Goal: Task Accomplishment & Management: Use online tool/utility

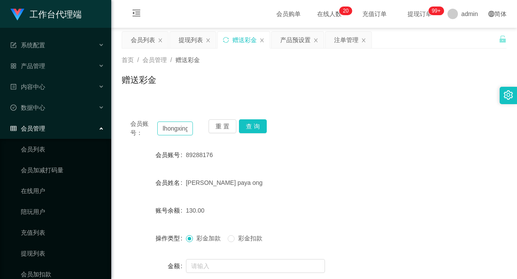
scroll to position [0, 2]
type input "lhongxing"
click at [259, 129] on button "查 询" at bounding box center [253, 126] width 28 height 14
click at [180, 129] on input "lhongxing" at bounding box center [175, 129] width 36 height 14
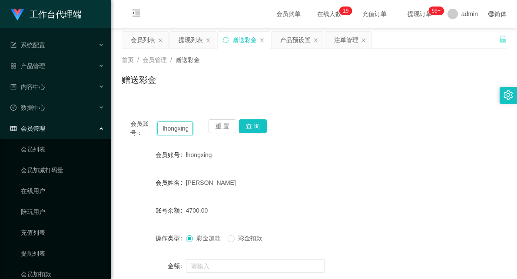
click at [180, 129] on input "lhongxing" at bounding box center [175, 129] width 36 height 14
click at [149, 41] on div "会员列表" at bounding box center [143, 40] width 24 height 17
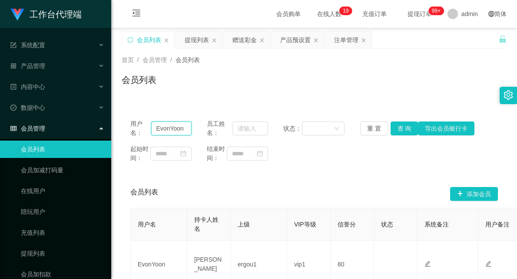
click at [161, 132] on input "EvonYoon" at bounding box center [171, 129] width 40 height 14
paste input "lhongxing"
type input "lhongxing"
click at [405, 127] on button "查 询" at bounding box center [405, 129] width 28 height 14
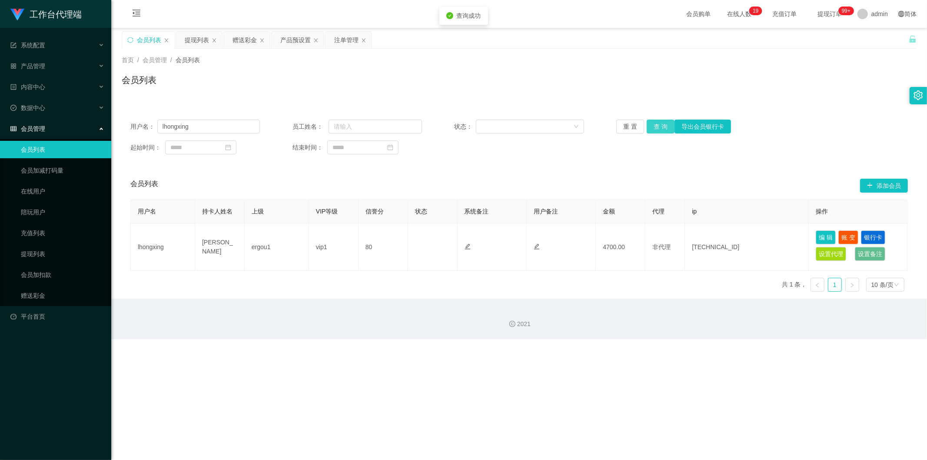
click at [516, 129] on button "查 询" at bounding box center [660, 126] width 28 height 14
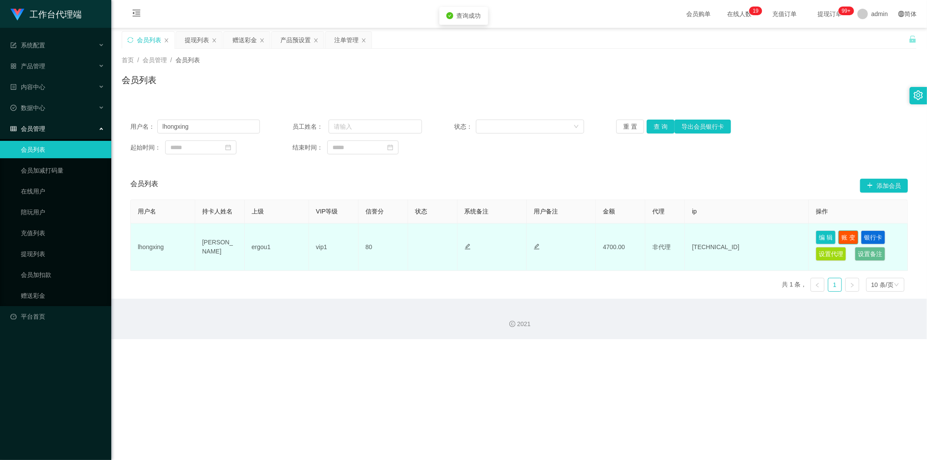
click at [516, 235] on button "账 变" at bounding box center [848, 237] width 20 height 14
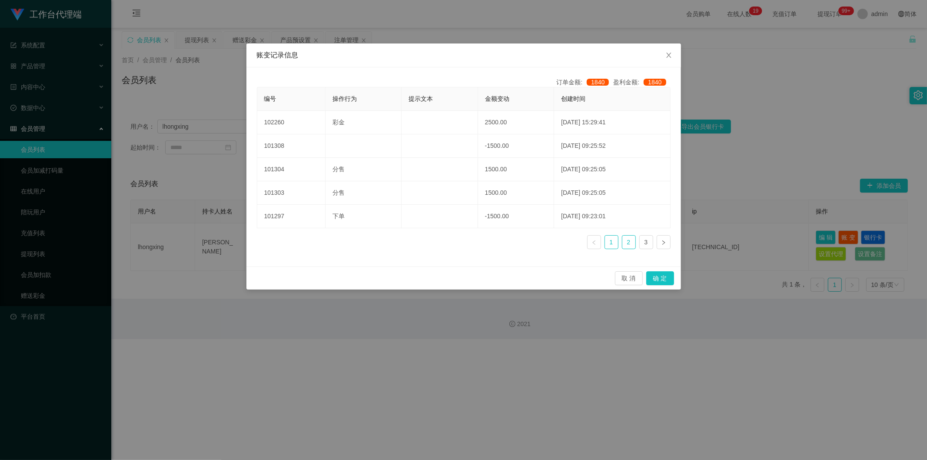
click at [516, 239] on link "2" at bounding box center [628, 241] width 13 height 13
click at [516, 239] on link "1" at bounding box center [611, 241] width 13 height 13
click at [516, 103] on div "账变记录信息 订单金额: 1840 盈利金额: 1840 编号 操作行为 提示文本 金额变动 创建时间 102260 彩金 2500.00 [DATE] 15…" at bounding box center [463, 230] width 927 height 460
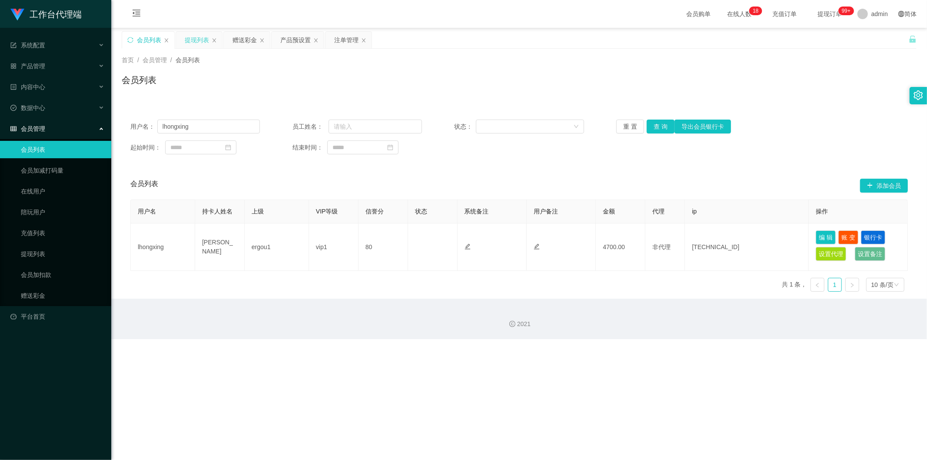
click at [192, 39] on div "提现列表" at bounding box center [197, 40] width 24 height 17
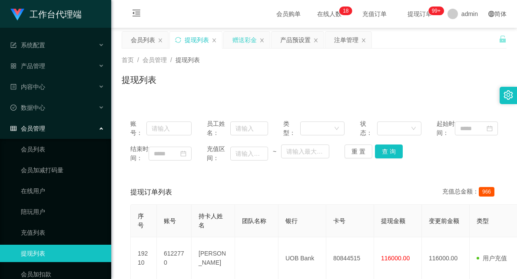
click at [243, 33] on div "赠送彩金" at bounding box center [244, 40] width 24 height 17
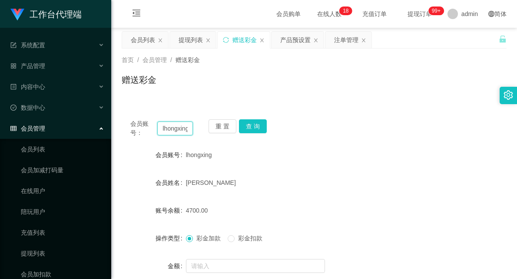
click at [185, 129] on input "lhongxing" at bounding box center [175, 129] width 36 height 14
click at [325, 106] on div "会员账号： lhongxing 重 置 查 询 会员账号 lhongxing 会员姓名 [PERSON_NAME] 账号余额 4700.00 操作类型 彩金加…" at bounding box center [314, 211] width 385 height 222
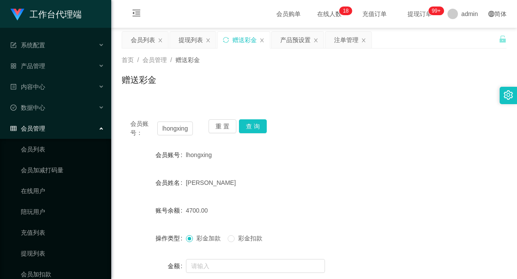
scroll to position [0, 0]
click at [262, 270] on input "text" at bounding box center [255, 266] width 139 height 14
type input "700 1500"
click at [318, 189] on div "[PERSON_NAME]" at bounding box center [298, 182] width 225 height 17
click at [288, 102] on div "会员账号： lhongxing 重 置 查 询 会员账号 lhongxing 会员姓名 [PERSON_NAME] 账号余额 4700.00 操作类型 彩金加…" at bounding box center [314, 211] width 385 height 222
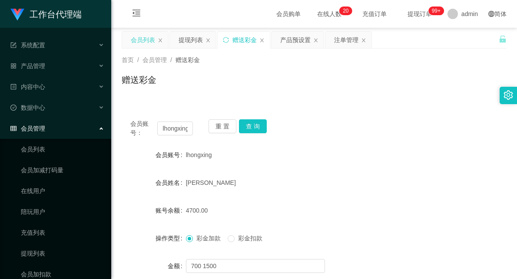
click at [137, 37] on div "会员列表" at bounding box center [143, 40] width 24 height 17
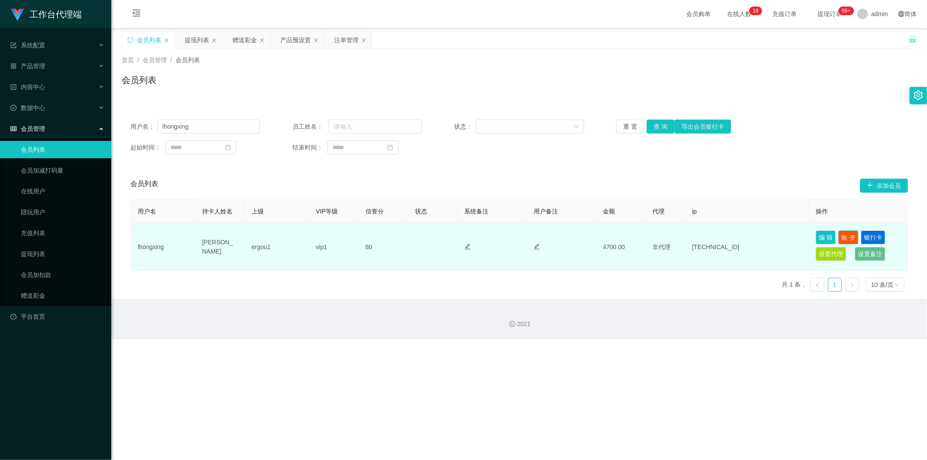
click at [516, 235] on button "账 变" at bounding box center [848, 237] width 20 height 14
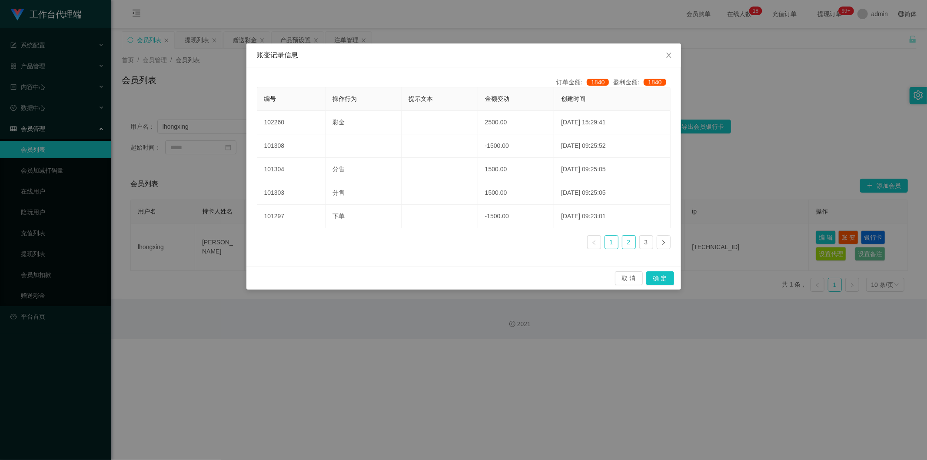
click at [516, 244] on link "2" at bounding box center [628, 241] width 13 height 13
click at [516, 241] on link "3" at bounding box center [645, 241] width 13 height 13
click at [516, 241] on link "2" at bounding box center [628, 241] width 13 height 13
click at [516, 238] on link "3" at bounding box center [645, 241] width 13 height 13
click at [516, 237] on link "2" at bounding box center [628, 241] width 13 height 13
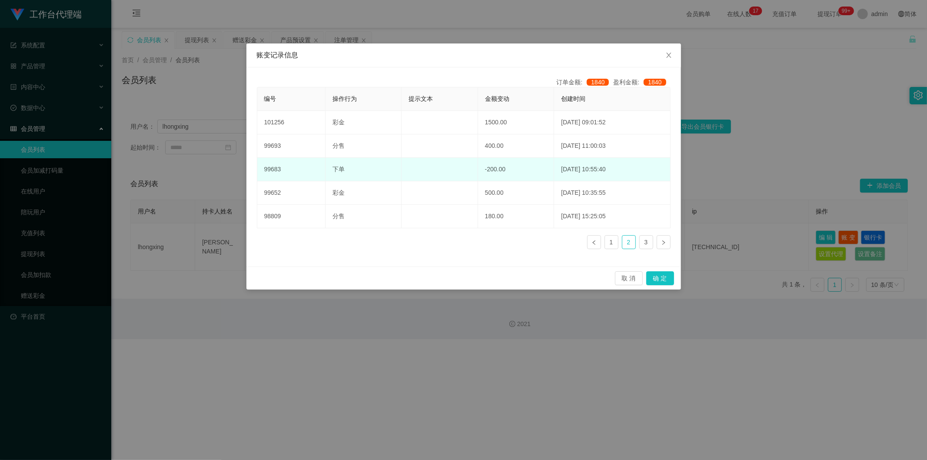
click at [483, 172] on td "-200.00" at bounding box center [516, 169] width 76 height 23
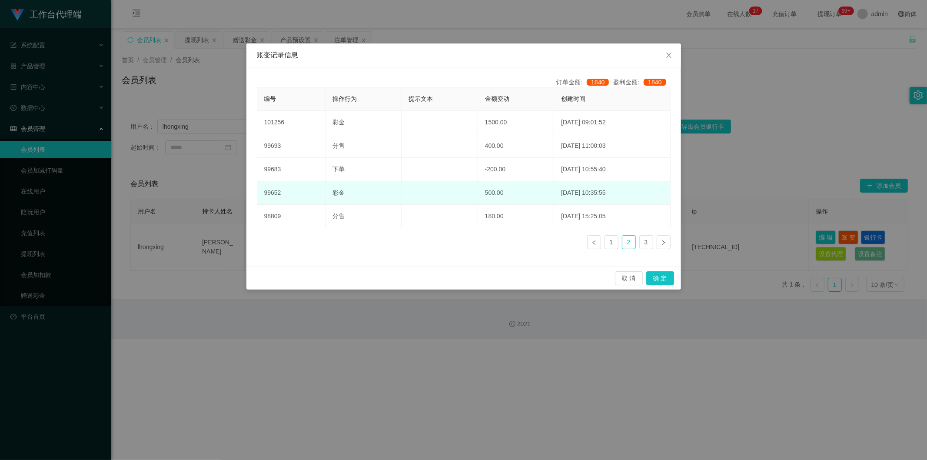
click at [480, 190] on td "500.00" at bounding box center [516, 192] width 76 height 23
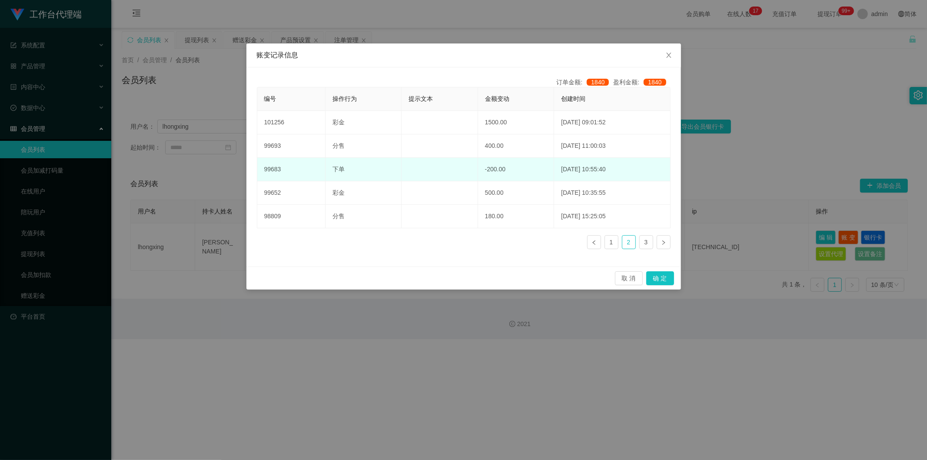
click at [483, 167] on td "-200.00" at bounding box center [516, 169] width 76 height 23
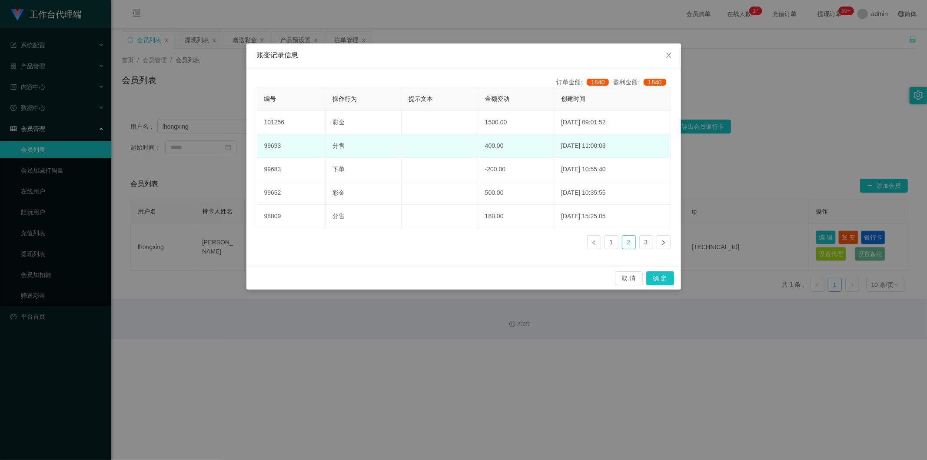
click at [483, 148] on td "400.00" at bounding box center [516, 145] width 76 height 23
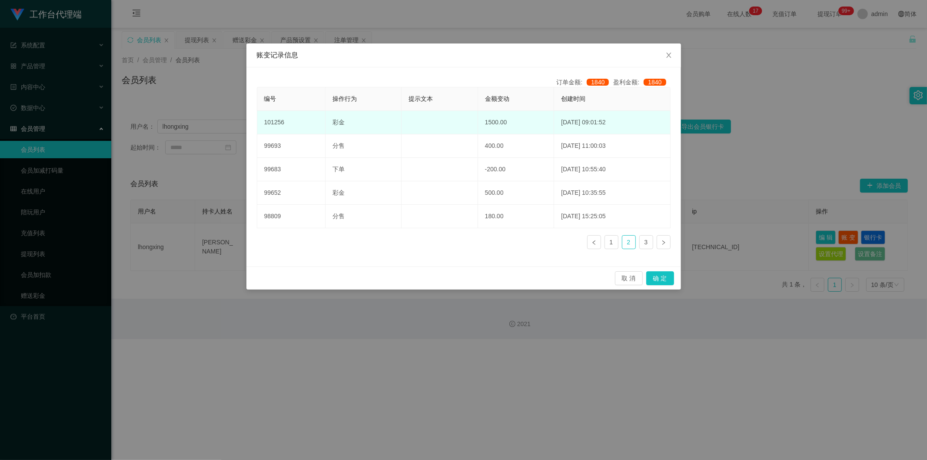
click at [486, 120] on td "1500.00" at bounding box center [516, 122] width 76 height 23
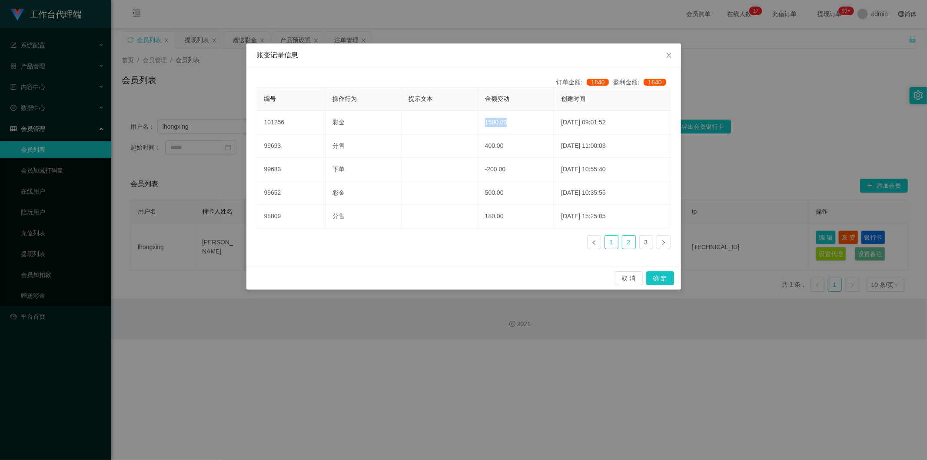
click at [516, 243] on link "1" at bounding box center [611, 241] width 13 height 13
drag, startPoint x: 666, startPoint y: 54, endPoint x: 549, endPoint y: 71, distance: 118.9
click at [516, 71] on div "账变记录信息 订单金额: 1840 盈利金额: 1840 编号 操作行为 提示文本 金额变动 创建时间 102260 彩金 2500.00 [DATE] 15…" at bounding box center [463, 166] width 434 height 246
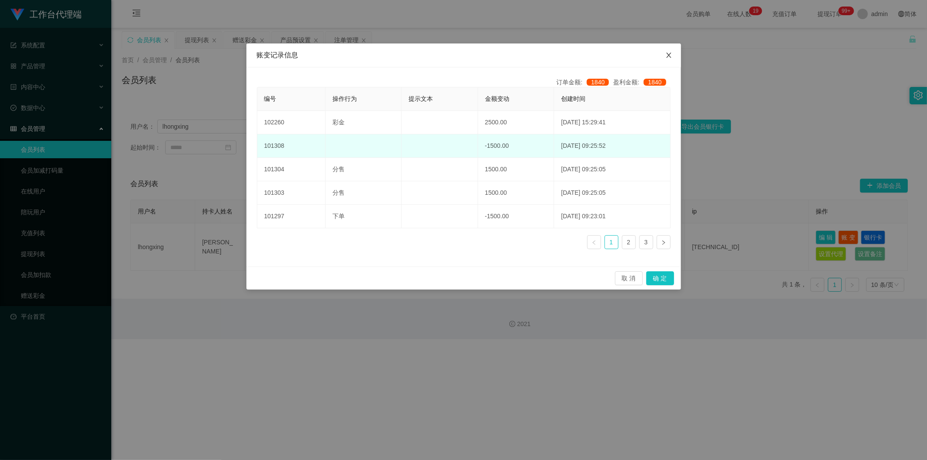
drag, startPoint x: 668, startPoint y: 59, endPoint x: 510, endPoint y: 155, distance: 184.6
click at [514, 138] on div "账变记录信息 订单金额: 1840 盈利金额: 1840 编号 操作行为 提示文本 金额变动 创建时间 102260 彩金 2500.00 [DATE] 15…" at bounding box center [463, 166] width 434 height 246
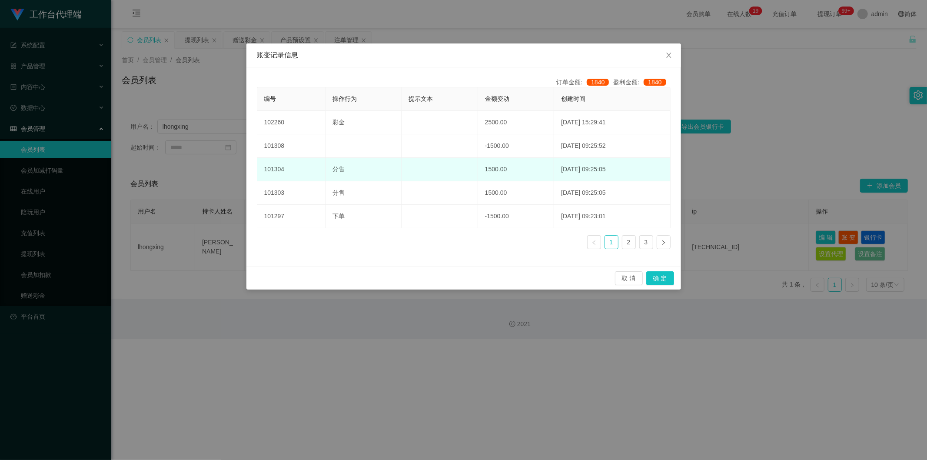
click at [484, 168] on td "1500.00" at bounding box center [516, 169] width 76 height 23
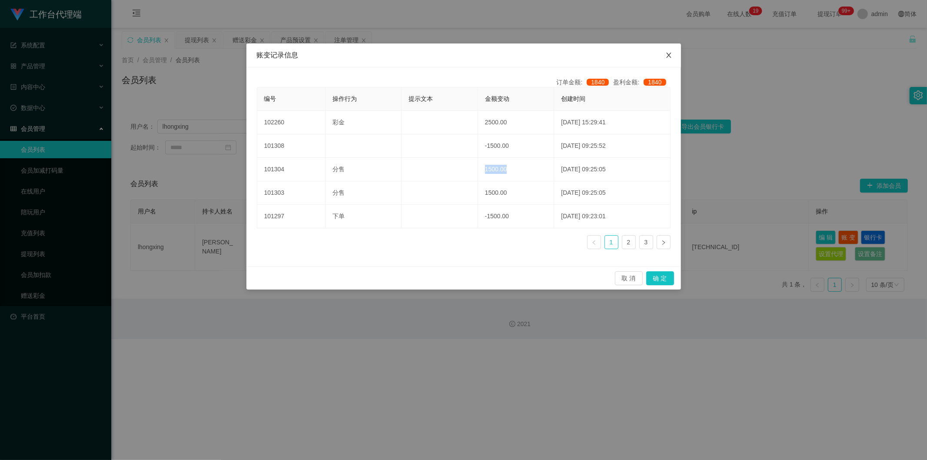
click at [516, 56] on icon "图标: close" at bounding box center [668, 55] width 7 height 7
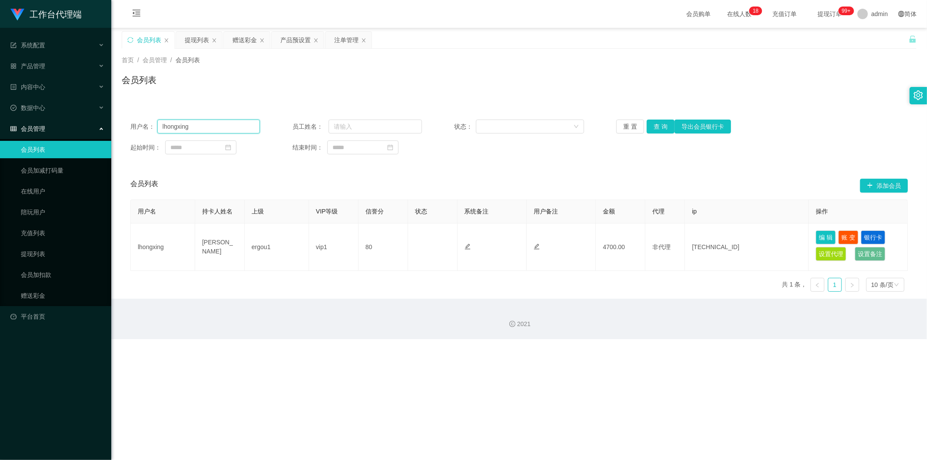
drag, startPoint x: 207, startPoint y: 130, endPoint x: 117, endPoint y: 115, distance: 90.8
click at [117, 115] on main "关闭左侧 关闭右侧 关闭其它 刷新页面 会员列表 提现列表 赠送彩金 产品预设置 注单管理 首页 / 会员管理 / 会员列表 / 会员列表 用户名： lhon…" at bounding box center [518, 163] width 815 height 271
click at [242, 40] on div "赠送彩金" at bounding box center [244, 40] width 24 height 17
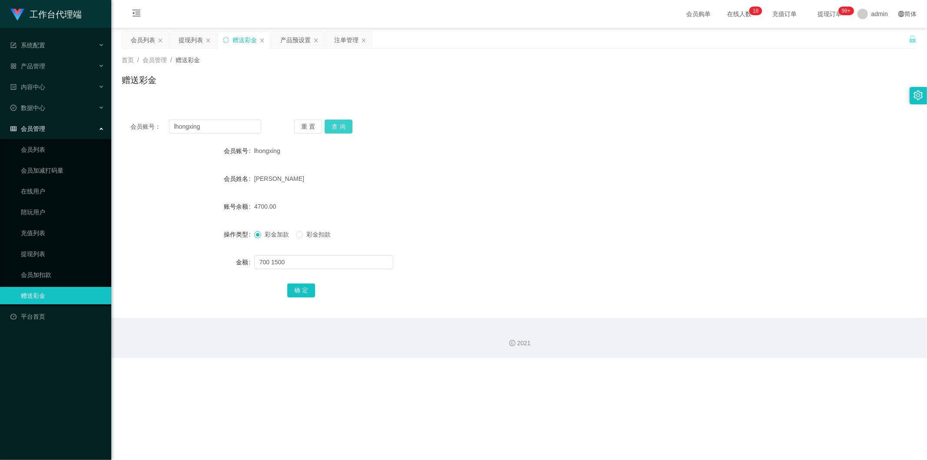
click at [346, 126] on button "查 询" at bounding box center [338, 126] width 28 height 14
click at [353, 42] on div "注单管理" at bounding box center [346, 40] width 24 height 17
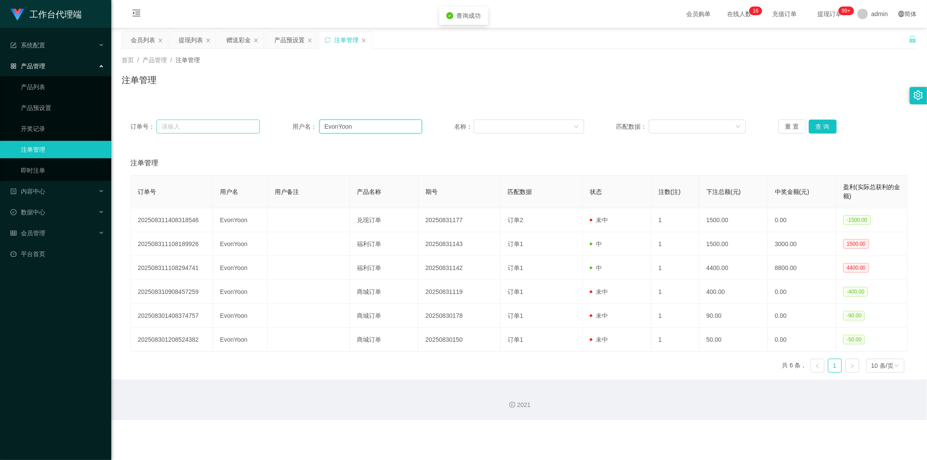
drag, startPoint x: 361, startPoint y: 127, endPoint x: 248, endPoint y: 131, distance: 113.0
click at [249, 131] on div "订单号： 用户名： EvonYoon 名称： 匹配数据： 重 置 查 询" at bounding box center [518, 126] width 777 height 14
paste input "lhongxing"
type input "lhongxing"
click at [516, 125] on button "查 询" at bounding box center [822, 126] width 28 height 14
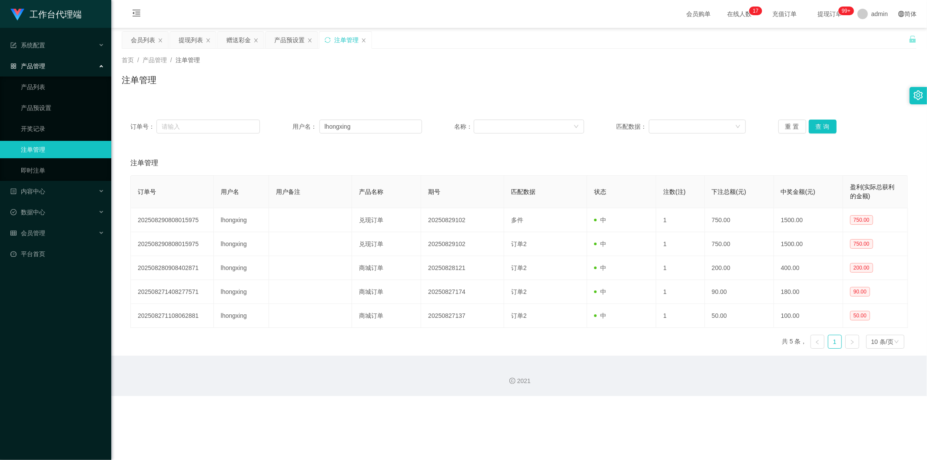
click at [418, 83] on div "注单管理" at bounding box center [519, 83] width 794 height 20
click at [464, 92] on div "注单管理" at bounding box center [519, 83] width 794 height 20
click at [237, 40] on div "赠送彩金" at bounding box center [238, 40] width 24 height 17
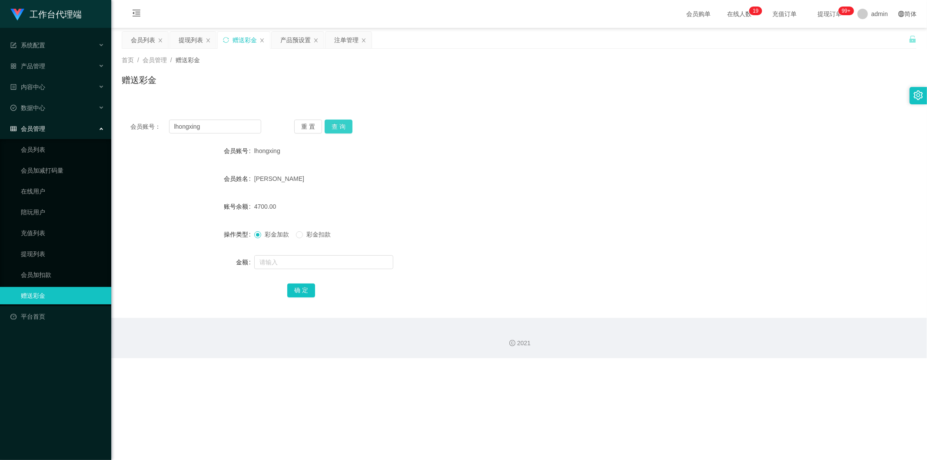
click at [339, 122] on button "查 询" at bounding box center [338, 126] width 28 height 14
click at [350, 224] on form "会员账号 lhongxing 会员姓名 [PERSON_NAME] 账号余额 4700.00 操作类型 彩金加款 彩金扣款 金额 确 定" at bounding box center [519, 220] width 794 height 156
click at [305, 264] on input "text" at bounding box center [323, 262] width 139 height 14
type input "7"
type input "v"
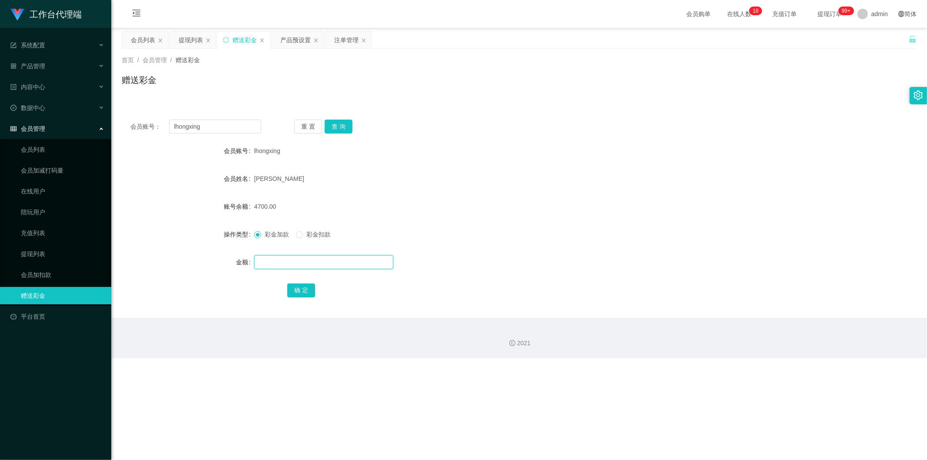
type input "6200"
drag, startPoint x: 284, startPoint y: 263, endPoint x: 220, endPoint y: 263, distance: 63.4
click at [220, 263] on div "金额 6200" at bounding box center [519, 261] width 794 height 17
type input "1500"
click at [306, 279] on button "确 定" at bounding box center [301, 290] width 28 height 14
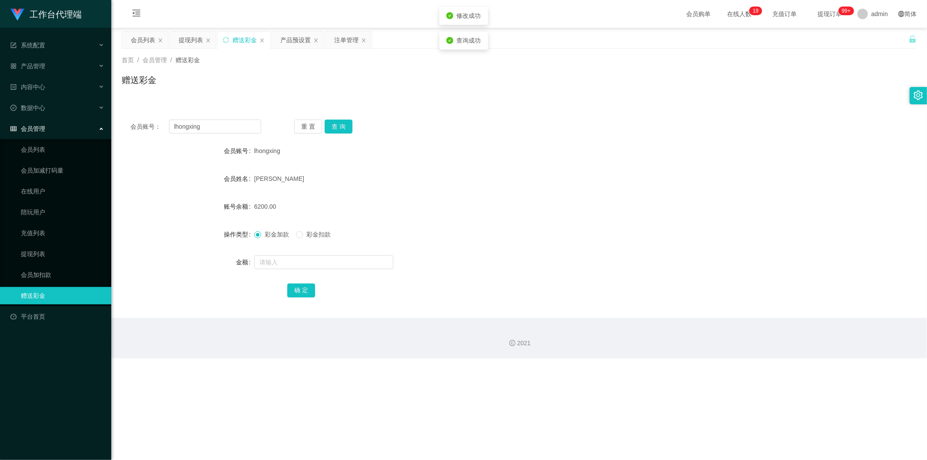
click at [435, 218] on form "会员账号 lhongxing 会员姓名 [PERSON_NAME] 账号余额 6200.00 操作类型 彩金加款 彩金扣款 金额 确 定" at bounding box center [519, 220] width 794 height 156
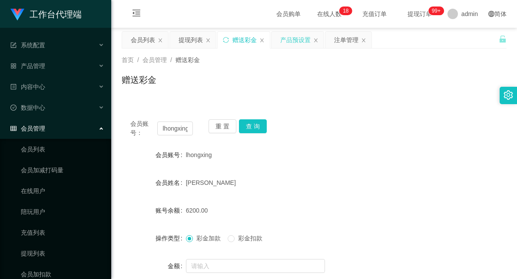
click at [294, 35] on div "产品预设置" at bounding box center [295, 40] width 30 height 17
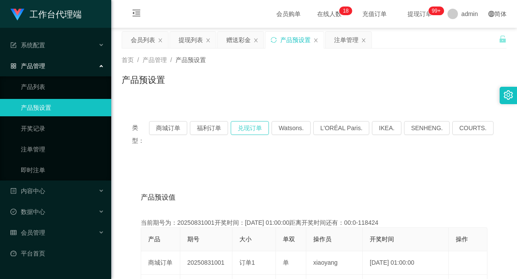
click at [259, 124] on button "兑现订单" at bounding box center [250, 128] width 38 height 14
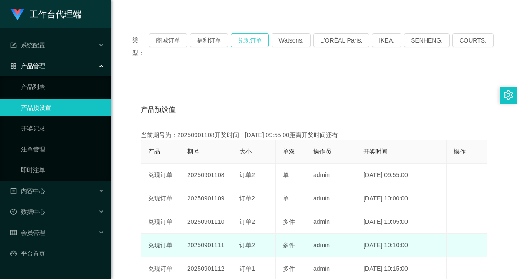
scroll to position [96, 0]
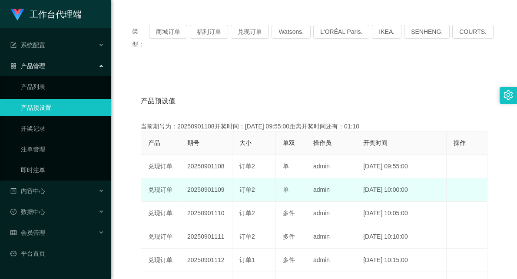
drag, startPoint x: 214, startPoint y: 177, endPoint x: 301, endPoint y: 175, distance: 86.9
click at [301, 179] on tr "兑现订单 20250901109 订单2 单 admin [DATE] 10:00:00 编 辑 限制投注" at bounding box center [314, 190] width 346 height 23
click at [341, 179] on td "admin" at bounding box center [331, 190] width 50 height 23
drag, startPoint x: 214, startPoint y: 176, endPoint x: 227, endPoint y: 179, distance: 13.2
click at [227, 179] on td "20250901109" at bounding box center [206, 190] width 52 height 23
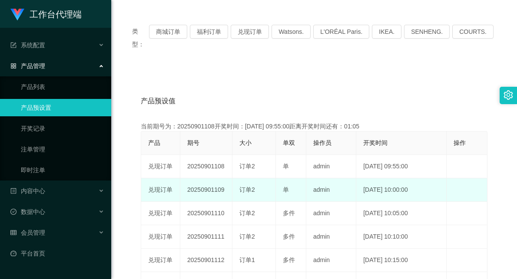
click at [247, 186] on span "订单2" at bounding box center [247, 189] width 16 height 7
drag, startPoint x: 215, startPoint y: 179, endPoint x: 222, endPoint y: 178, distance: 6.5
click at [222, 179] on td "20250901109" at bounding box center [206, 190] width 52 height 23
click at [225, 179] on td "20250901109" at bounding box center [206, 190] width 52 height 23
drag, startPoint x: 213, startPoint y: 177, endPoint x: 228, endPoint y: 180, distance: 14.7
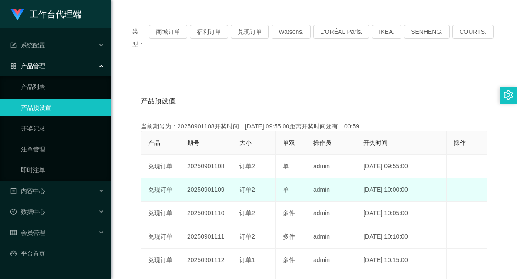
click at [228, 180] on td "20250901109" at bounding box center [206, 190] width 52 height 23
click at [233, 179] on td "订单2" at bounding box center [253, 190] width 43 height 23
drag, startPoint x: 214, startPoint y: 179, endPoint x: 226, endPoint y: 179, distance: 12.6
click at [226, 179] on td "20250901109" at bounding box center [206, 190] width 52 height 23
click at [250, 186] on span "订单2" at bounding box center [247, 189] width 16 height 7
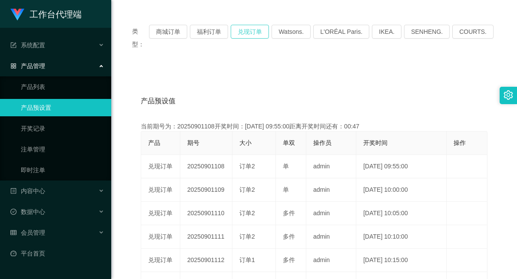
click at [262, 33] on button "兑现订单" at bounding box center [250, 32] width 38 height 14
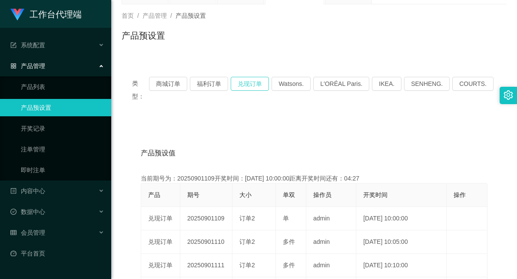
scroll to position [0, 0]
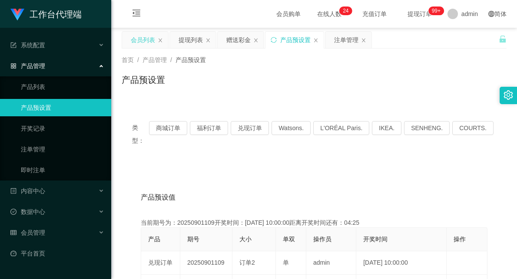
click at [148, 42] on div "会员列表" at bounding box center [143, 40] width 24 height 17
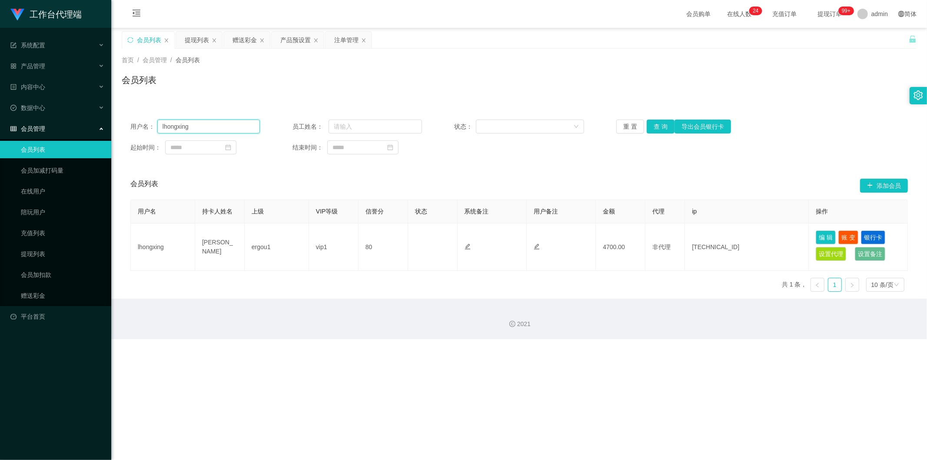
click at [170, 124] on input "lhongxing" at bounding box center [208, 126] width 103 height 14
click at [516, 130] on button "查 询" at bounding box center [660, 126] width 28 height 14
click at [516, 85] on div "会员列表" at bounding box center [519, 83] width 794 height 20
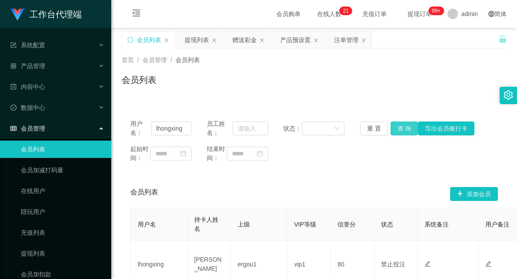
click at [398, 127] on button "查 询" at bounding box center [405, 129] width 28 height 14
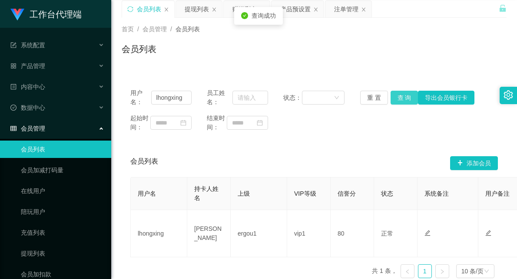
scroll to position [48, 0]
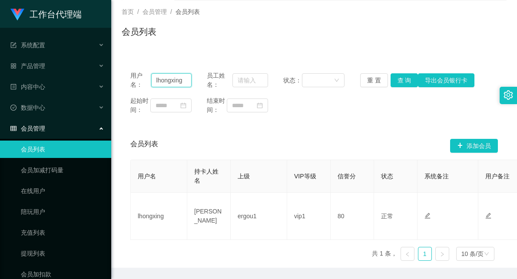
click at [172, 81] on input "lhongxing" at bounding box center [171, 80] width 40 height 14
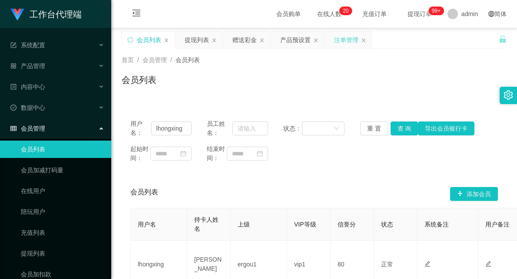
click at [337, 45] on div "注单管理" at bounding box center [346, 40] width 24 height 17
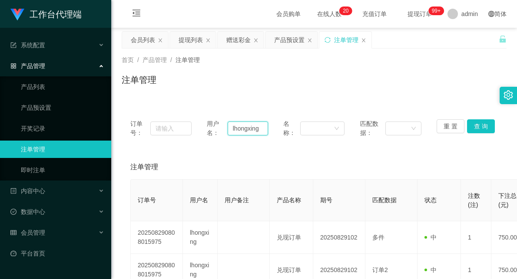
click at [250, 126] on input "lhongxing" at bounding box center [248, 129] width 40 height 14
drag, startPoint x: 474, startPoint y: 127, endPoint x: 472, endPoint y: 133, distance: 6.1
click at [474, 127] on button "查 询" at bounding box center [481, 126] width 28 height 14
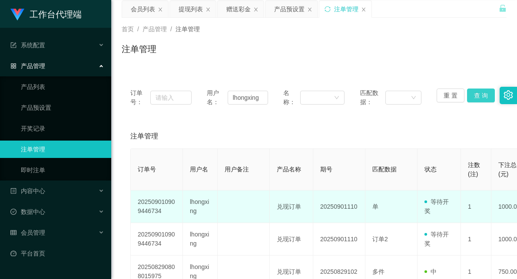
scroll to position [48, 0]
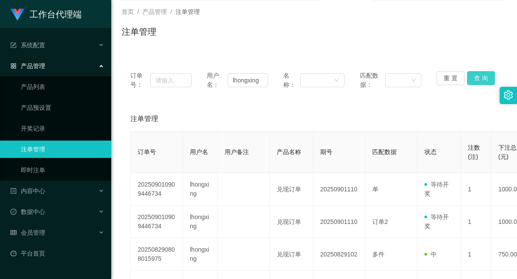
click at [473, 76] on button "查 询" at bounding box center [481, 78] width 28 height 14
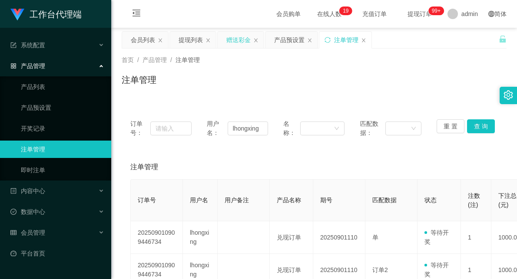
click at [237, 40] on div "赠送彩金" at bounding box center [238, 40] width 24 height 17
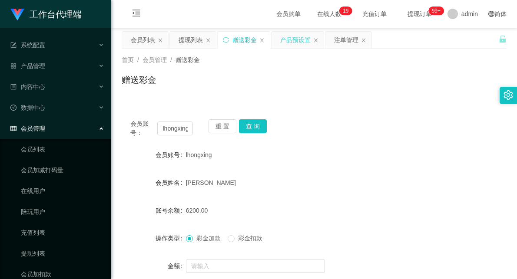
click at [302, 37] on div "产品预设置" at bounding box center [295, 40] width 30 height 17
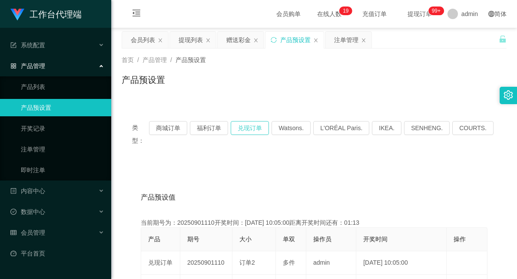
drag, startPoint x: 259, startPoint y: 130, endPoint x: 252, endPoint y: 137, distance: 9.5
click at [259, 130] on button "兑现订单" at bounding box center [250, 128] width 38 height 14
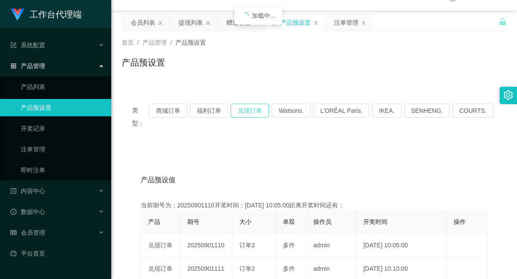
scroll to position [48, 0]
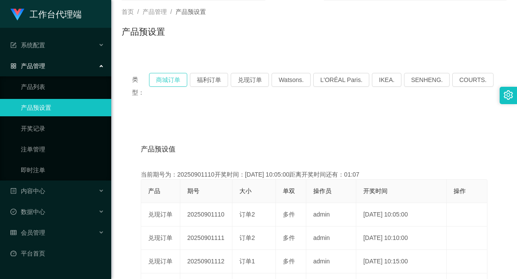
click at [182, 76] on button "商城订单" at bounding box center [168, 80] width 38 height 14
click at [252, 76] on button "兑现订单" at bounding box center [250, 80] width 38 height 14
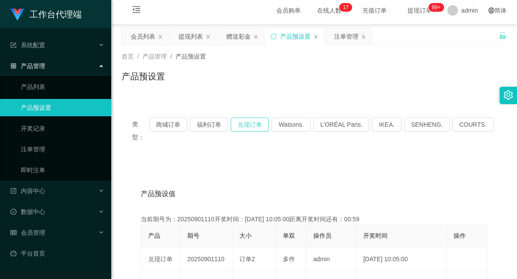
scroll to position [0, 0]
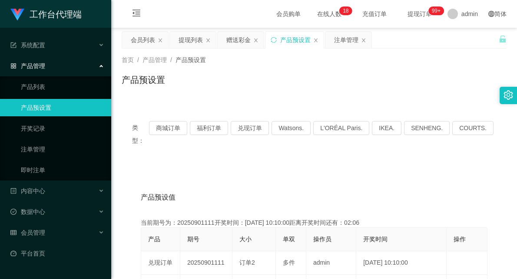
drag, startPoint x: 348, startPoint y: 36, endPoint x: 352, endPoint y: 56, distance: 19.7
click at [348, 36] on div "注单管理" at bounding box center [346, 40] width 24 height 17
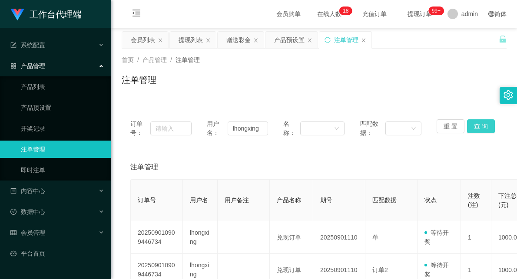
click at [481, 124] on button "查 询" at bounding box center [481, 126] width 28 height 14
